Goal: Task Accomplishment & Management: Complete application form

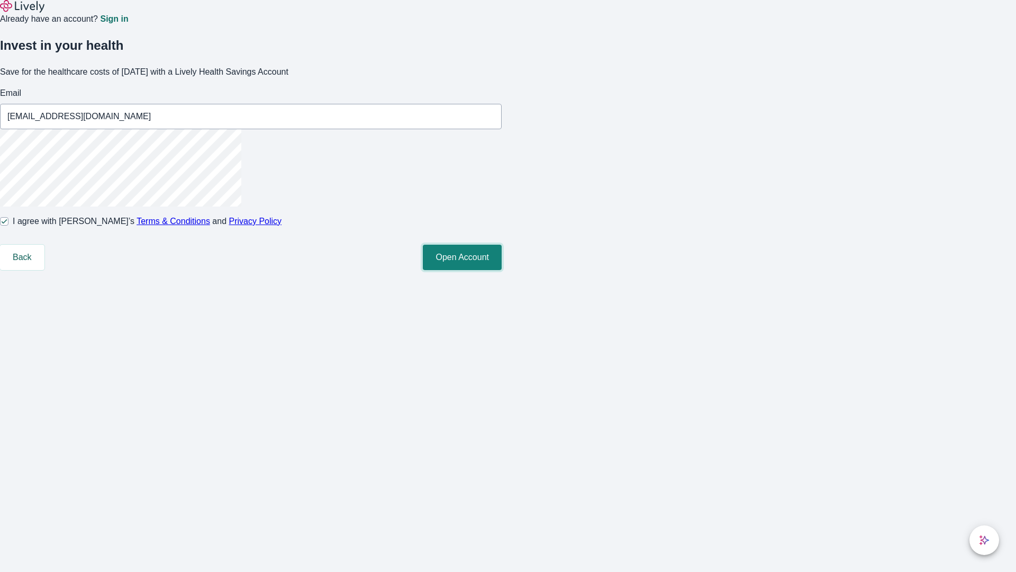
click at [502, 270] on button "Open Account" at bounding box center [462, 257] width 79 height 25
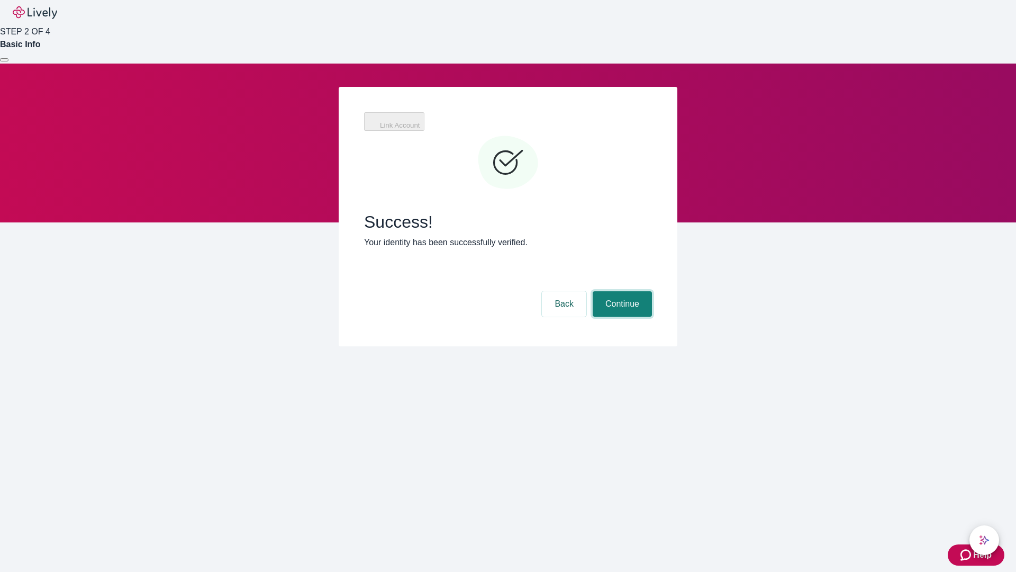
click at [621, 291] on button "Continue" at bounding box center [622, 303] width 59 height 25
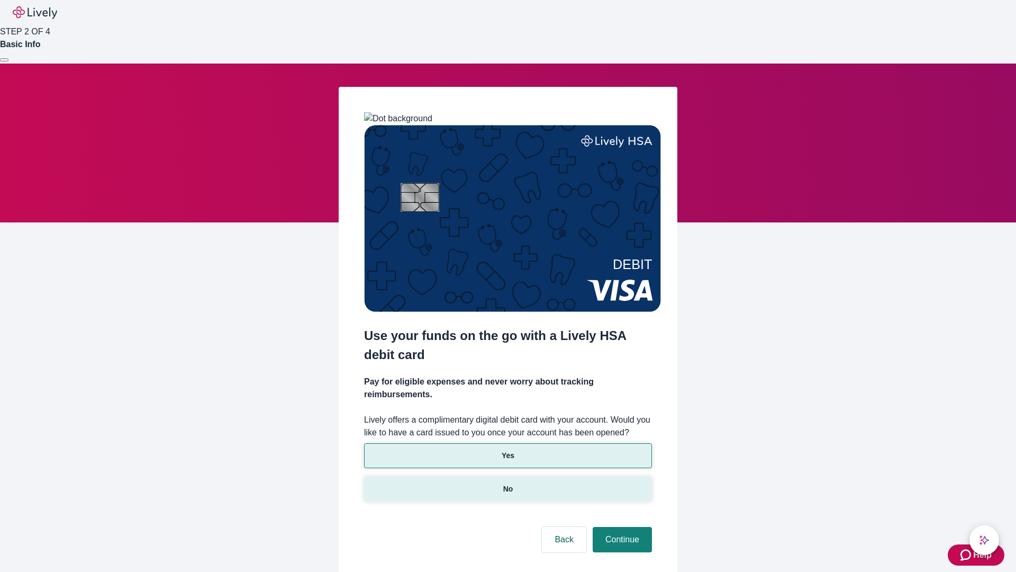
click at [508, 483] on p "No" at bounding box center [508, 488] width 10 height 11
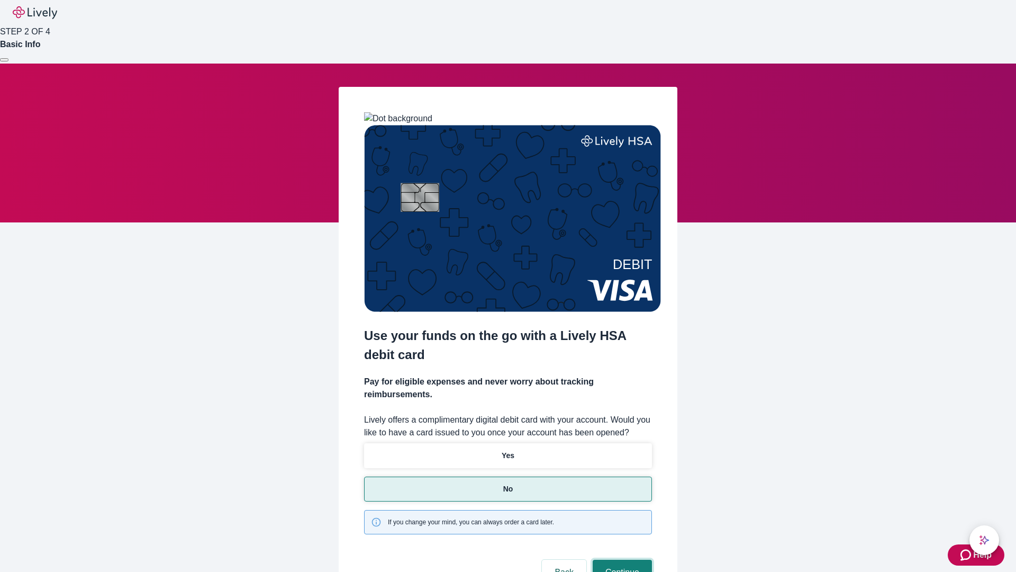
click at [621, 559] on button "Continue" at bounding box center [622, 571] width 59 height 25
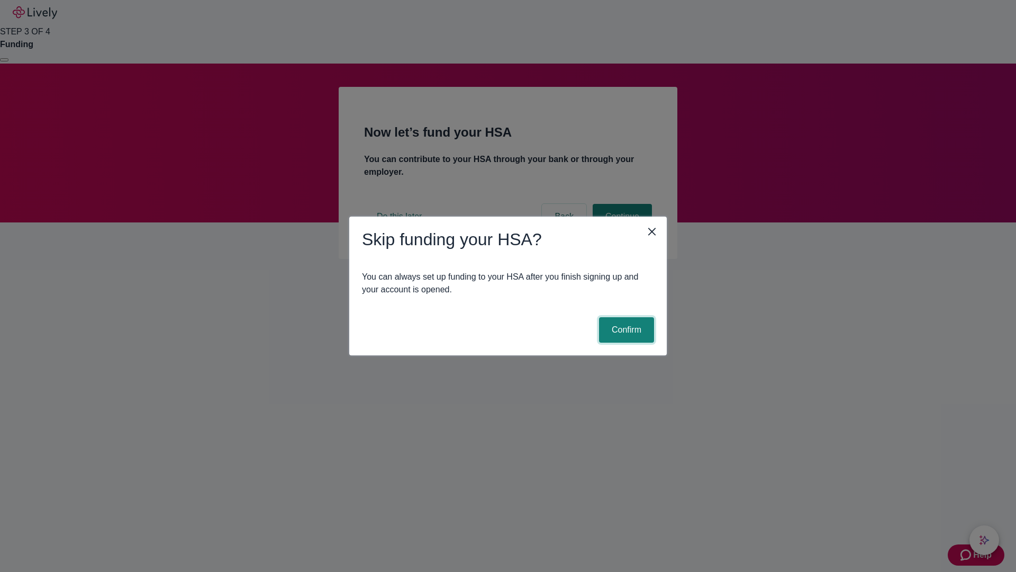
click at [625, 330] on button "Confirm" at bounding box center [626, 329] width 55 height 25
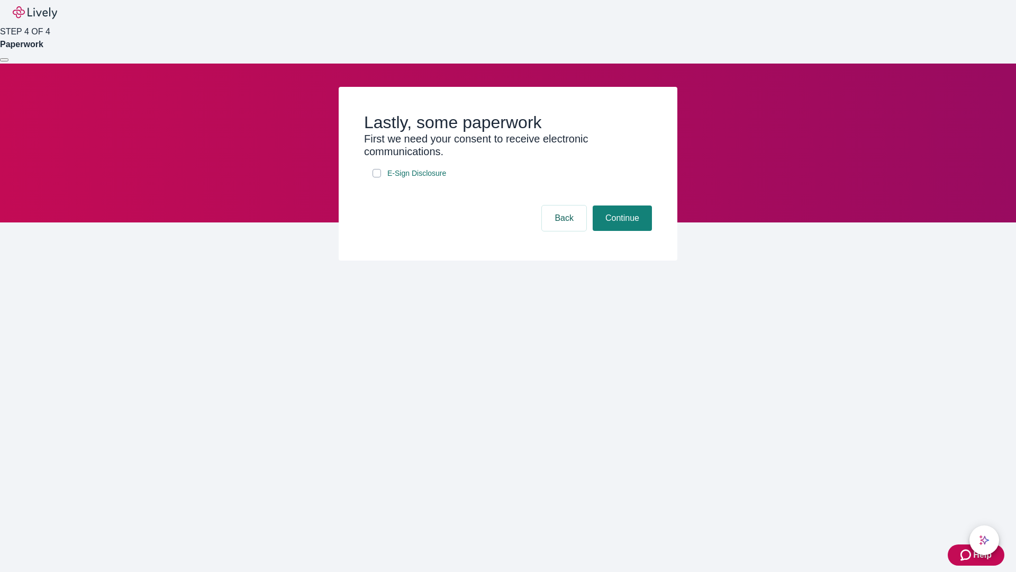
click at [377, 177] on input "E-Sign Disclosure" at bounding box center [377, 173] width 8 height 8
checkbox input "true"
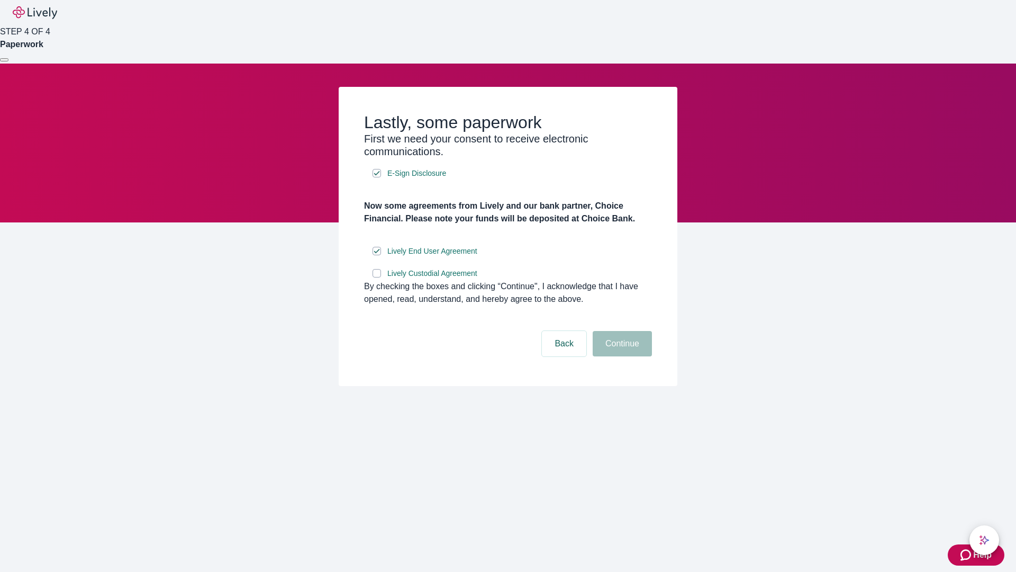
click at [377, 277] on input "Lively Custodial Agreement" at bounding box center [377, 273] width 8 height 8
checkbox input "true"
click at [621, 356] on button "Continue" at bounding box center [622, 343] width 59 height 25
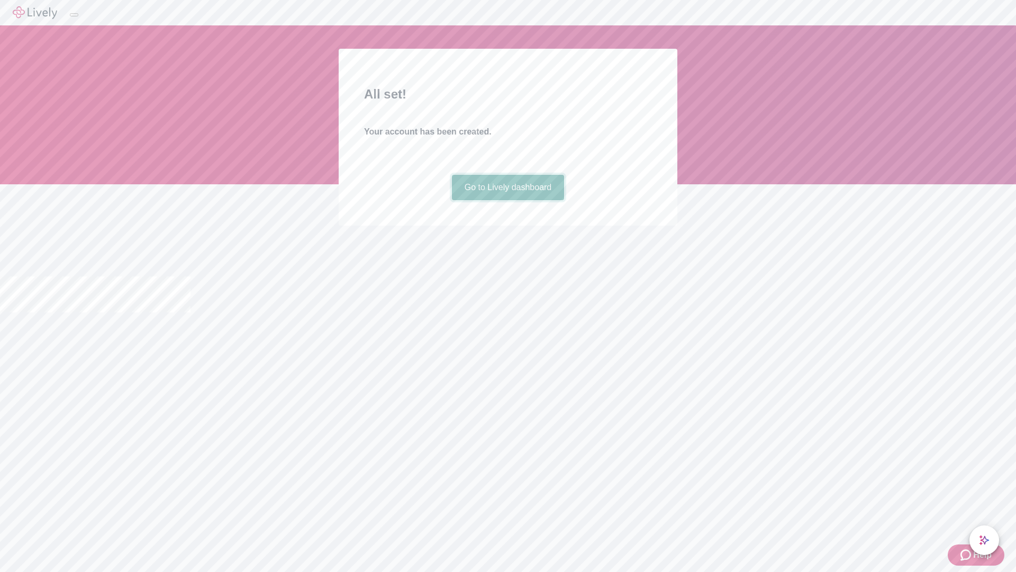
click at [508, 200] on link "Go to Lively dashboard" at bounding box center [508, 187] width 113 height 25
